Goal: Communication & Community: Answer question/provide support

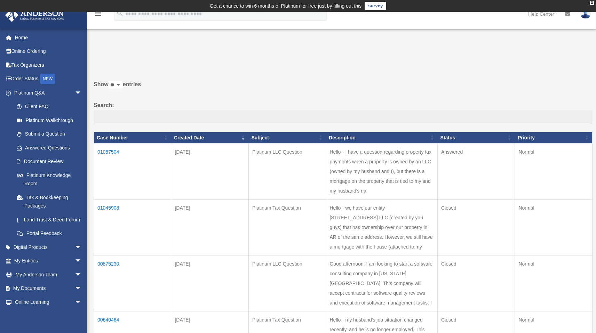
click at [107, 151] on td "01087504" at bounding box center [132, 172] width 77 height 56
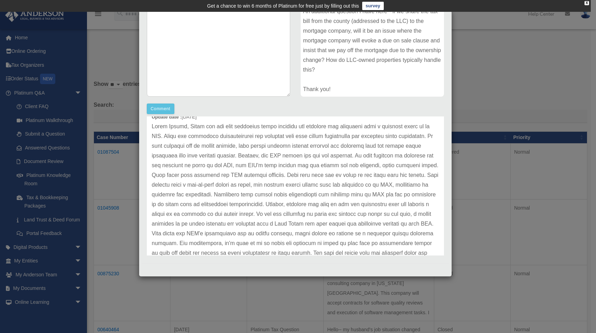
scroll to position [31, 0]
drag, startPoint x: 259, startPoint y: 139, endPoint x: 202, endPoint y: 147, distance: 56.9
click at [202, 147] on p at bounding box center [295, 200] width 287 height 156
click at [227, 146] on p at bounding box center [295, 200] width 287 height 156
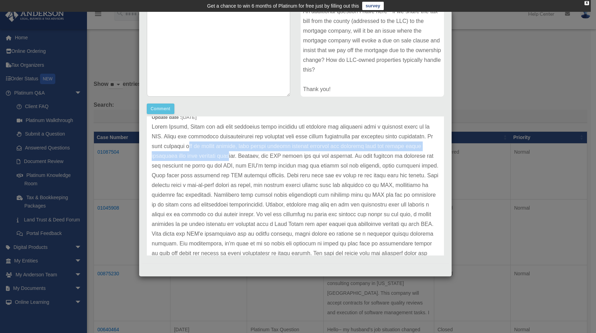
drag, startPoint x: 224, startPoint y: 146, endPoint x: 282, endPoint y: 159, distance: 59.8
click at [282, 159] on p at bounding box center [295, 200] width 287 height 156
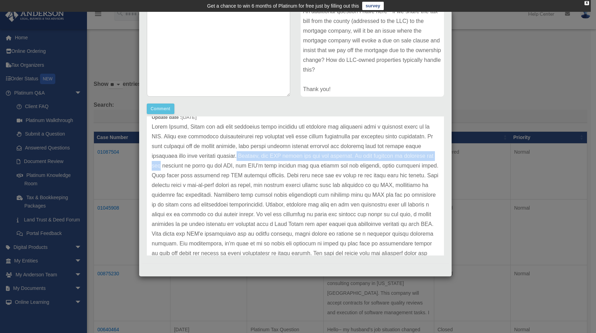
drag, startPoint x: 290, startPoint y: 156, endPoint x: 223, endPoint y: 162, distance: 66.7
click at [223, 162] on p at bounding box center [295, 200] width 287 height 156
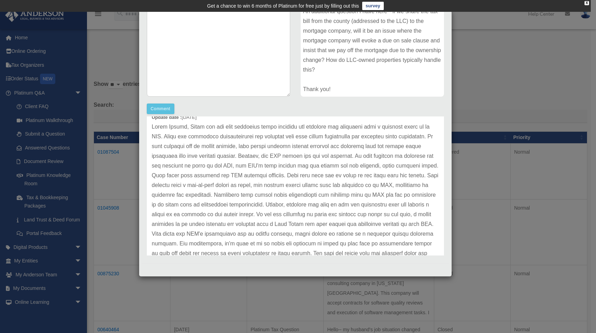
click at [253, 165] on p at bounding box center [295, 200] width 287 height 156
drag, startPoint x: 231, startPoint y: 165, endPoint x: 301, endPoint y: 165, distance: 70.3
click at [301, 165] on p at bounding box center [295, 200] width 287 height 156
click at [324, 164] on p at bounding box center [295, 200] width 287 height 156
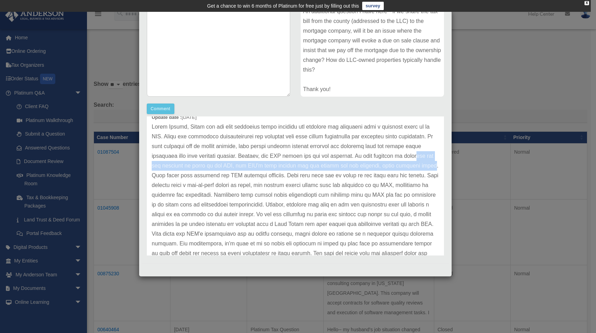
drag, startPoint x: 195, startPoint y: 169, endPoint x: 229, endPoint y: 176, distance: 33.8
click at [229, 176] on p at bounding box center [295, 200] width 287 height 156
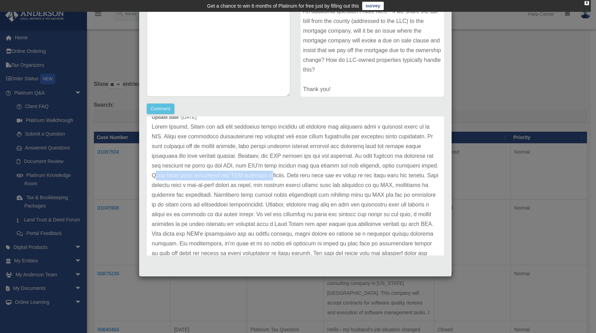
drag, startPoint x: 238, startPoint y: 176, endPoint x: 348, endPoint y: 178, distance: 110.3
click at [348, 178] on p at bounding box center [295, 200] width 287 height 156
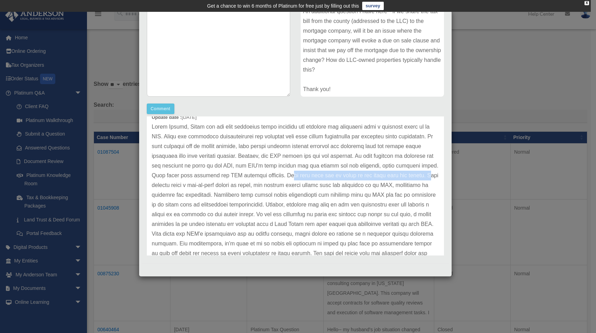
drag, startPoint x: 371, startPoint y: 176, endPoint x: 241, endPoint y: 187, distance: 130.5
click at [241, 187] on p at bounding box center [295, 200] width 287 height 156
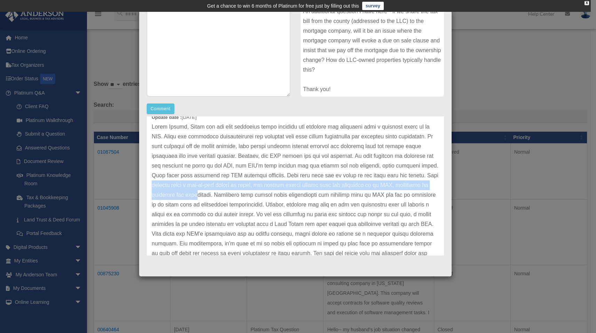
drag, startPoint x: 251, startPoint y: 187, endPoint x: 316, endPoint y: 190, distance: 65.4
click at [297, 193] on p at bounding box center [295, 200] width 287 height 156
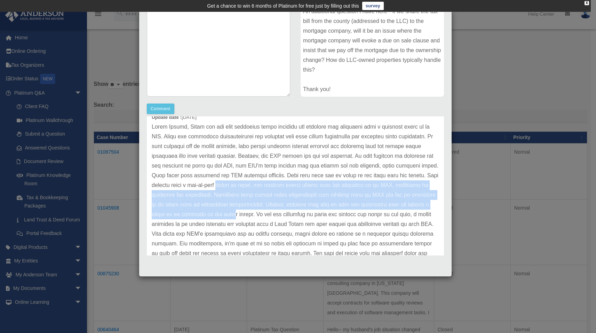
drag, startPoint x: 324, startPoint y: 190, endPoint x: 344, endPoint y: 210, distance: 28.5
click at [344, 210] on p at bounding box center [295, 200] width 287 height 156
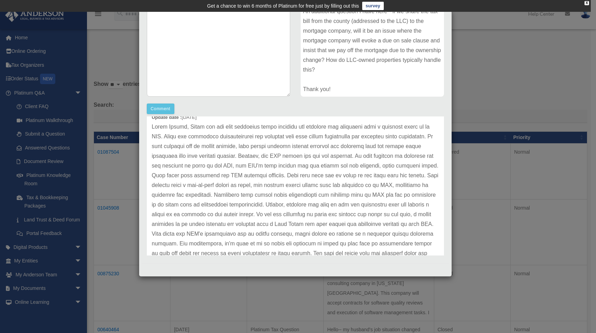
drag, startPoint x: 375, startPoint y: 198, endPoint x: 374, endPoint y: 202, distance: 4.0
click at [376, 199] on p at bounding box center [295, 200] width 287 height 156
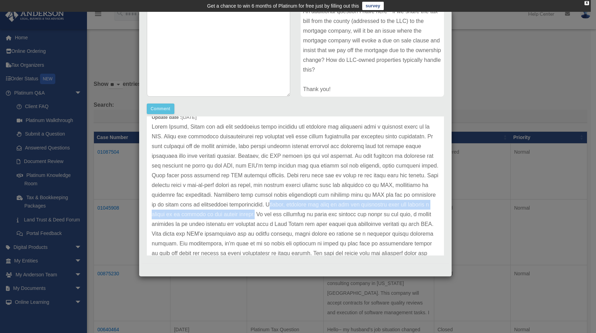
drag, startPoint x: 376, startPoint y: 203, endPoint x: 367, endPoint y: 212, distance: 13.0
click at [363, 214] on p at bounding box center [295, 200] width 287 height 156
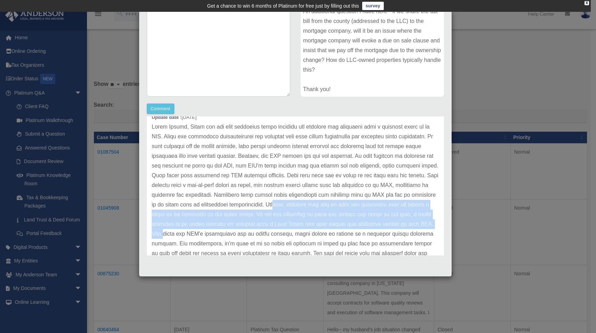
drag, startPoint x: 385, startPoint y: 208, endPoint x: 279, endPoint y: 238, distance: 110.9
click at [279, 239] on p at bounding box center [295, 200] width 287 height 156
click at [281, 237] on p at bounding box center [295, 200] width 287 height 156
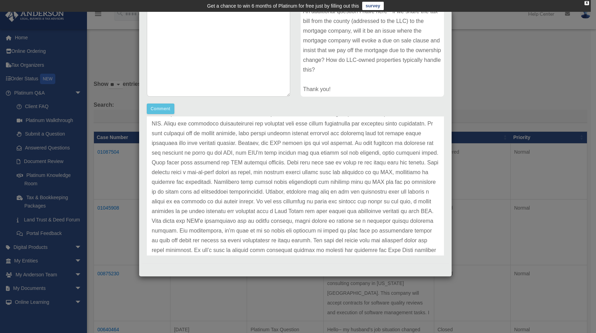
scroll to position [53, 0]
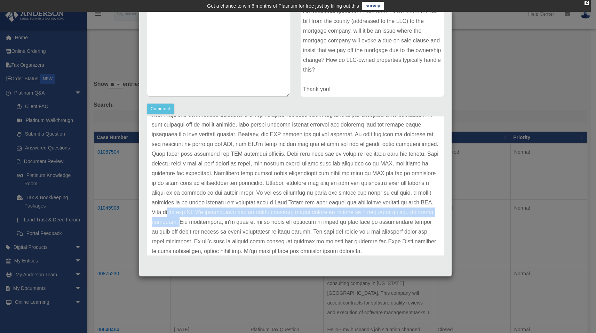
drag, startPoint x: 290, startPoint y: 214, endPoint x: 296, endPoint y: 224, distance: 11.9
click at [296, 224] on p at bounding box center [295, 179] width 287 height 156
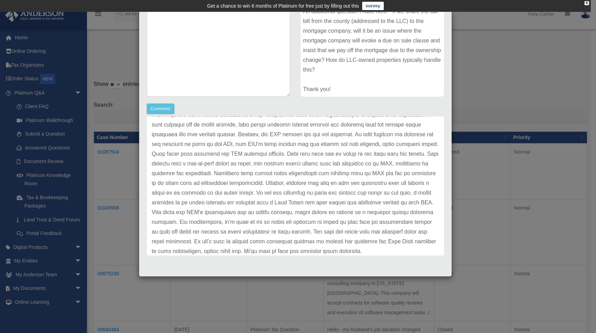
click at [303, 225] on p at bounding box center [295, 179] width 287 height 156
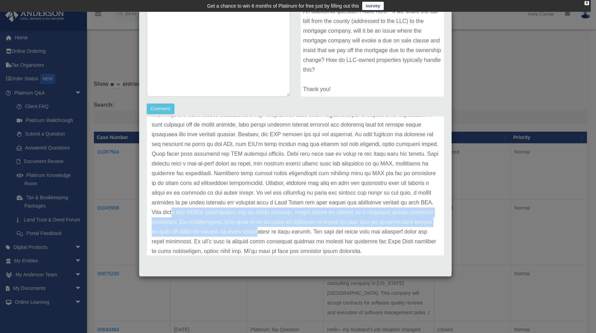
drag, startPoint x: 292, startPoint y: 210, endPoint x: 348, endPoint y: 230, distance: 59.1
click at [348, 230] on p at bounding box center [295, 179] width 287 height 156
click at [320, 228] on p at bounding box center [295, 179] width 287 height 156
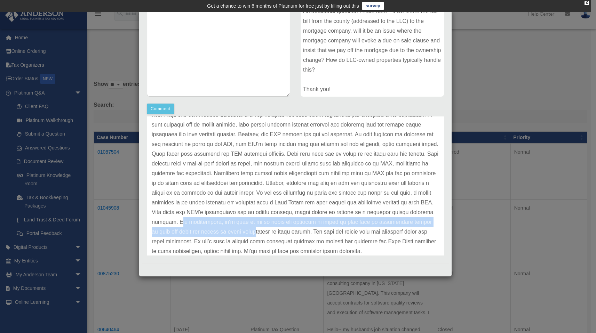
drag, startPoint x: 299, startPoint y: 223, endPoint x: 343, endPoint y: 233, distance: 45.1
click at [343, 233] on p at bounding box center [295, 179] width 287 height 156
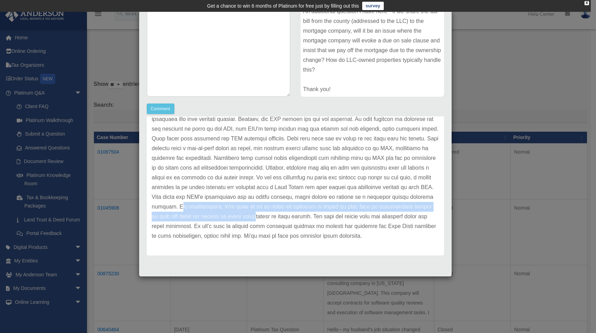
scroll to position [78, 0]
click at [164, 109] on button "Comment" at bounding box center [160, 109] width 27 height 10
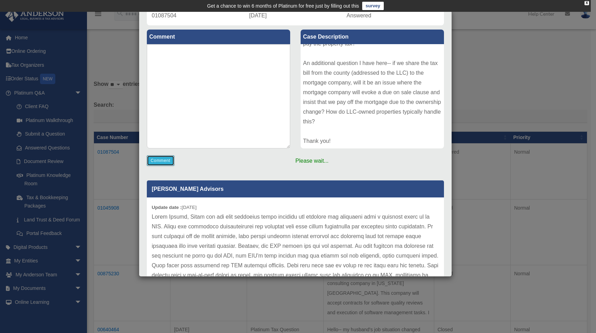
scroll to position [65, 0]
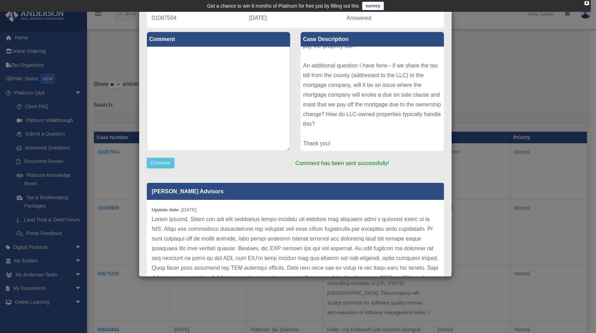
click at [494, 82] on div "Case Detail × Platinum LLC Question Case Number 01087504 Created Date [DATE] St…" at bounding box center [298, 166] width 596 height 333
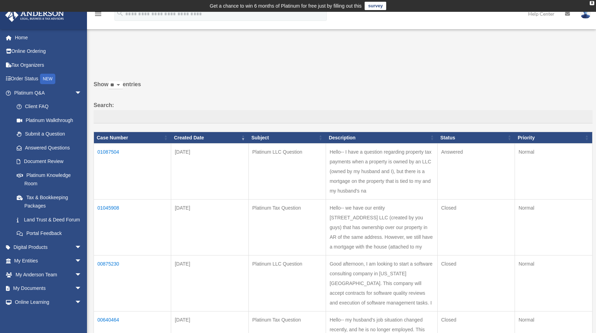
click at [106, 149] on td "01087504" at bounding box center [132, 172] width 77 height 56
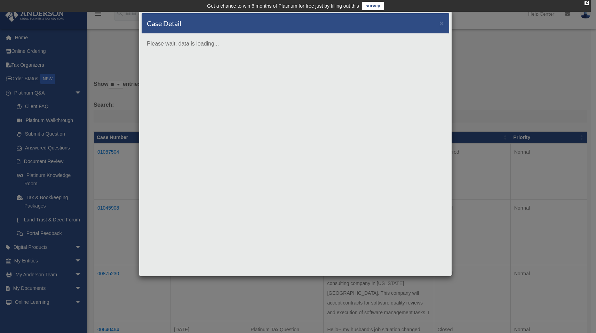
scroll to position [0, 0]
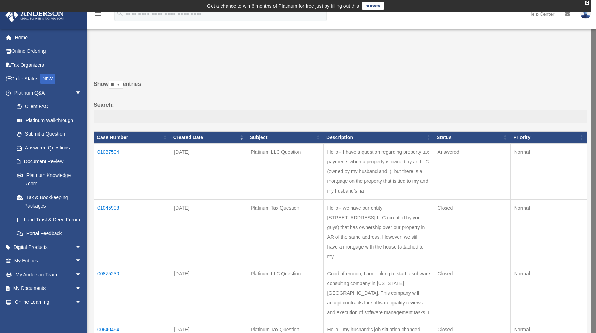
click at [106, 152] on td "01087504" at bounding box center [132, 171] width 77 height 56
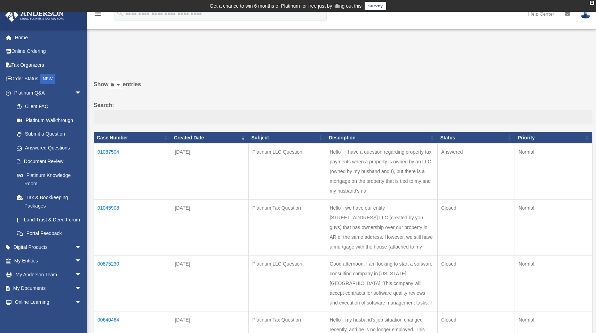
click at [109, 150] on td "01087504" at bounding box center [132, 172] width 77 height 56
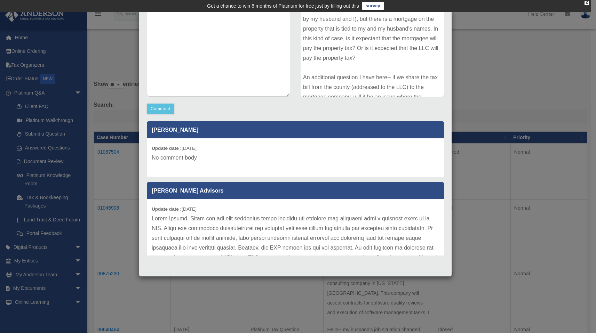
scroll to position [48, 0]
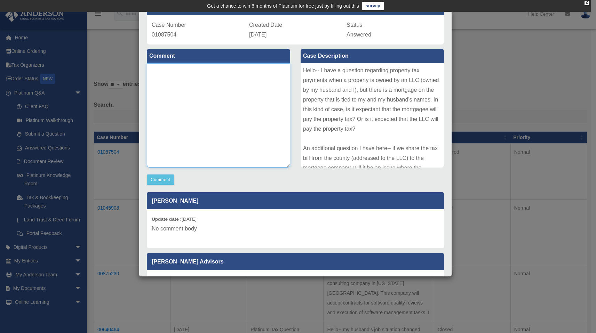
click at [195, 129] on textarea at bounding box center [218, 115] width 143 height 104
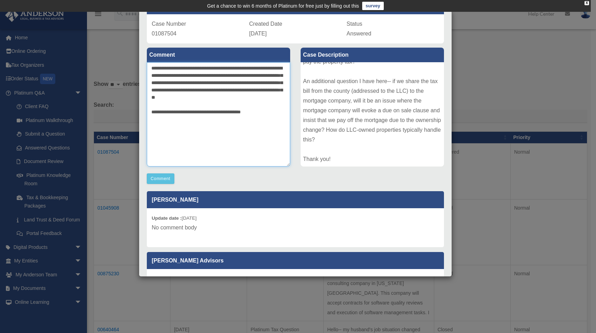
scroll to position [57, 0]
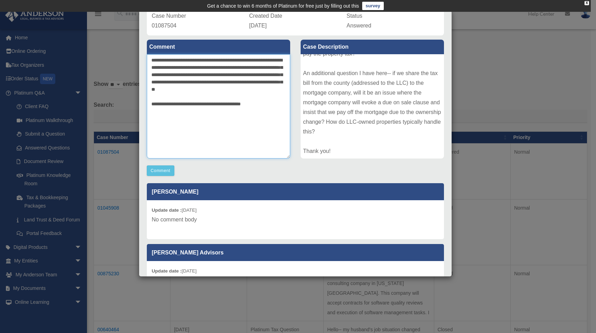
click at [152, 111] on textarea "**********" at bounding box center [218, 106] width 143 height 104
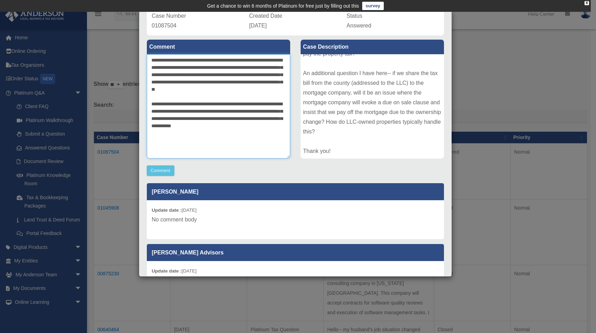
click at [182, 126] on textarea "**********" at bounding box center [218, 106] width 143 height 104
click at [159, 124] on textarea "**********" at bounding box center [218, 106] width 143 height 104
click at [207, 144] on textarea "**********" at bounding box center [218, 106] width 143 height 104
click at [245, 145] on textarea "**********" at bounding box center [218, 106] width 143 height 104
drag, startPoint x: 228, startPoint y: 141, endPoint x: 247, endPoint y: 157, distance: 24.5
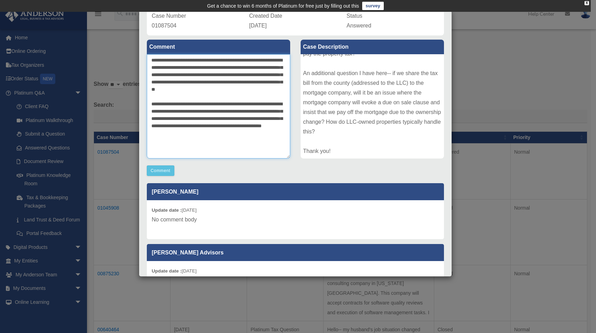
click at [247, 157] on textarea "**********" at bounding box center [218, 106] width 143 height 104
paste textarea
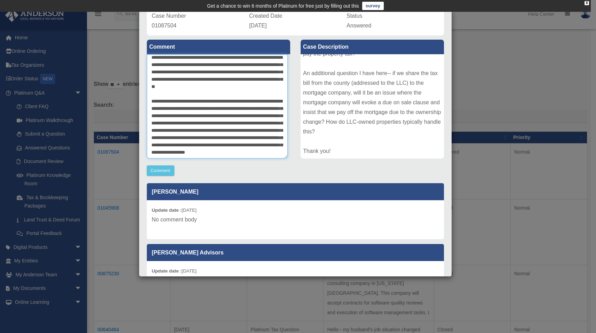
scroll to position [29, 0]
click at [261, 144] on textarea "**********" at bounding box center [217, 106] width 141 height 104
click at [202, 153] on textarea "**********" at bounding box center [217, 106] width 141 height 104
type textarea "**********"
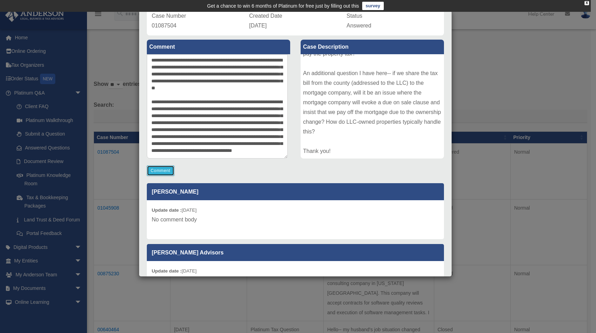
click at [157, 173] on button "Comment" at bounding box center [160, 171] width 27 height 10
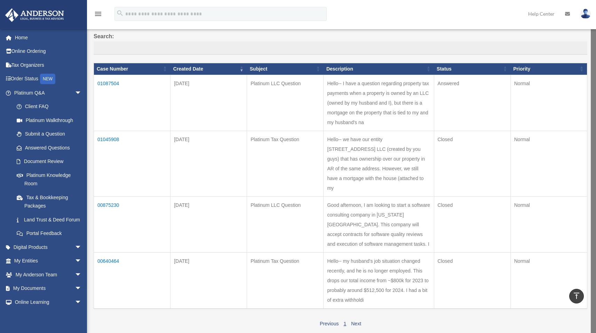
scroll to position [69, 0]
click at [109, 81] on td "01087504" at bounding box center [132, 103] width 77 height 56
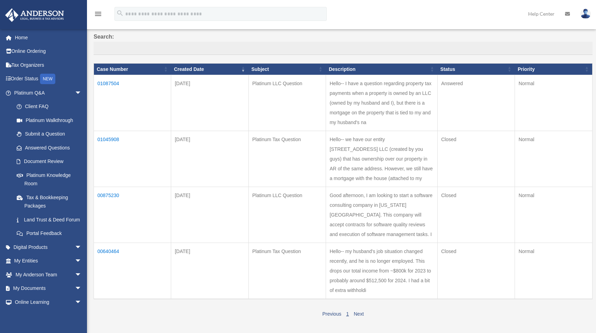
click at [104, 87] on td "01087504" at bounding box center [132, 103] width 77 height 56
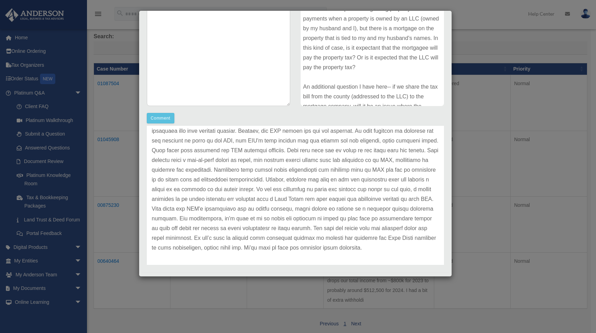
scroll to position [257, 0]
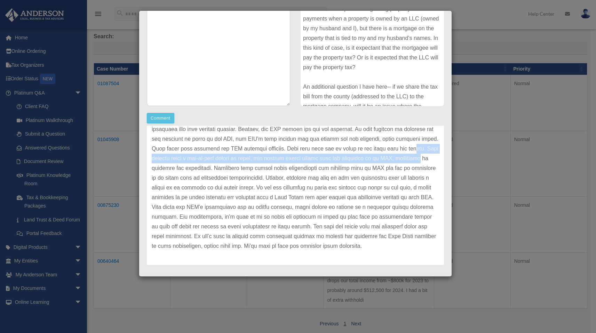
drag, startPoint x: 229, startPoint y: 164, endPoint x: 245, endPoint y: 174, distance: 19.2
click at [245, 174] on p at bounding box center [295, 173] width 287 height 156
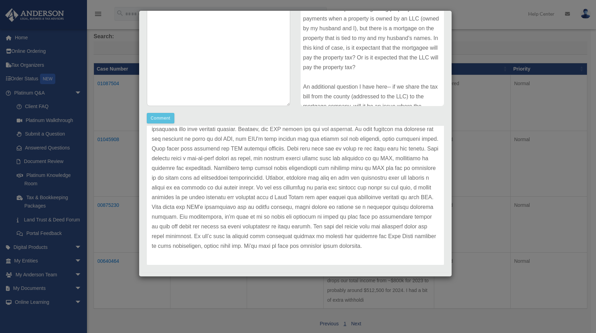
click at [250, 171] on p at bounding box center [295, 173] width 287 height 156
